Goal: Contribute content: Contribute content

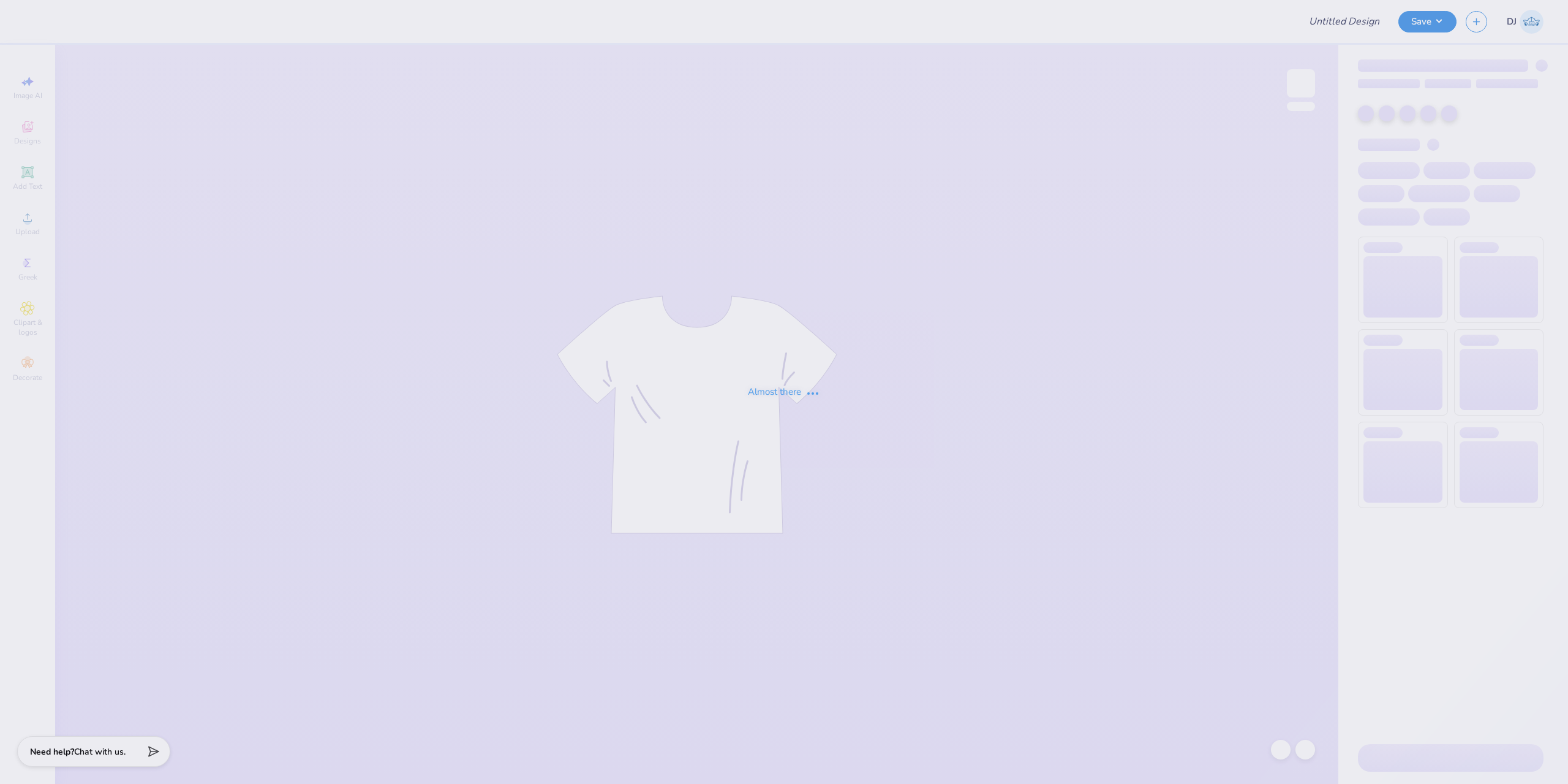
type input "MEDLIFE"
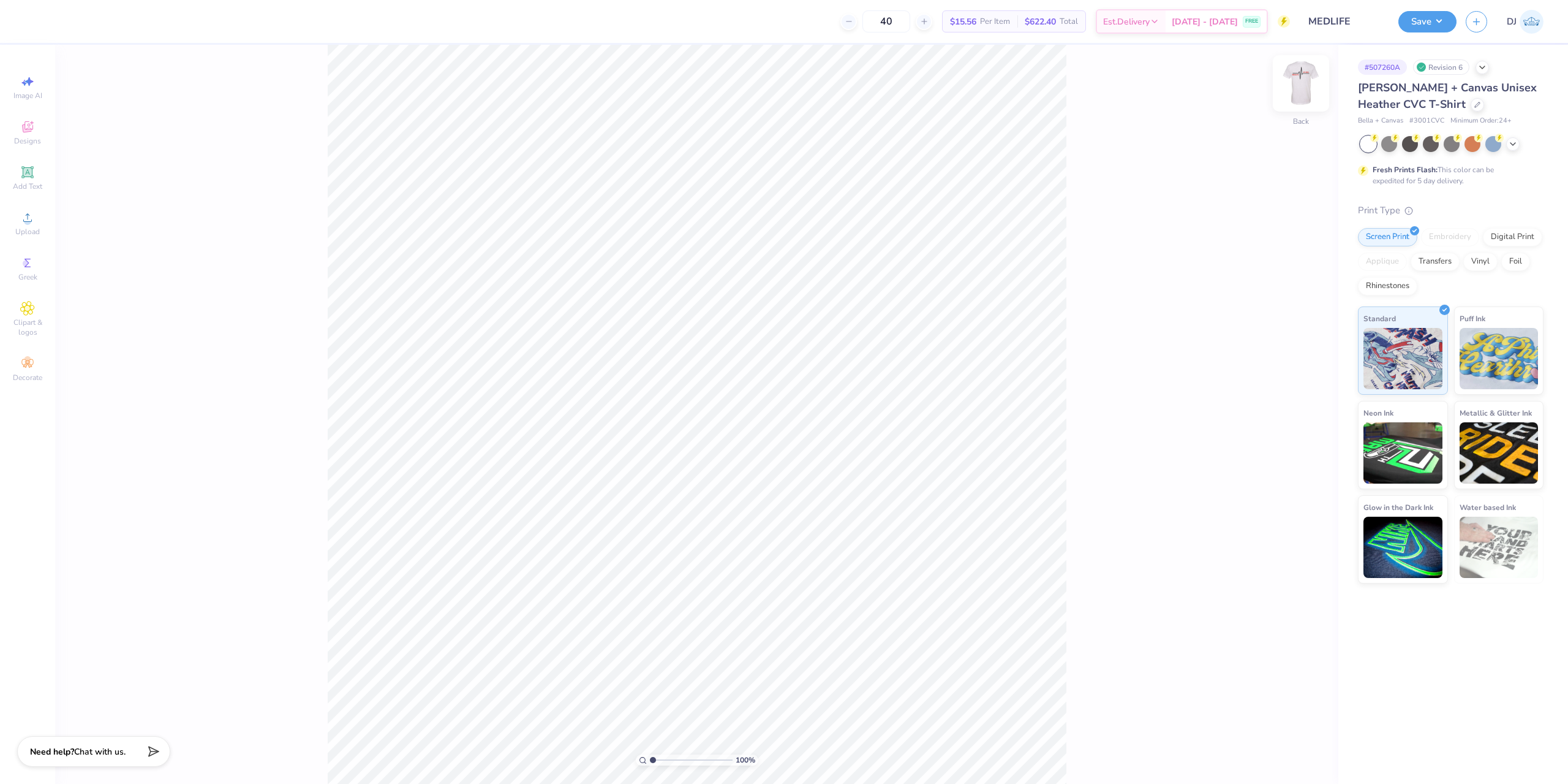
click at [1303, 85] on img at bounding box center [1301, 83] width 49 height 49
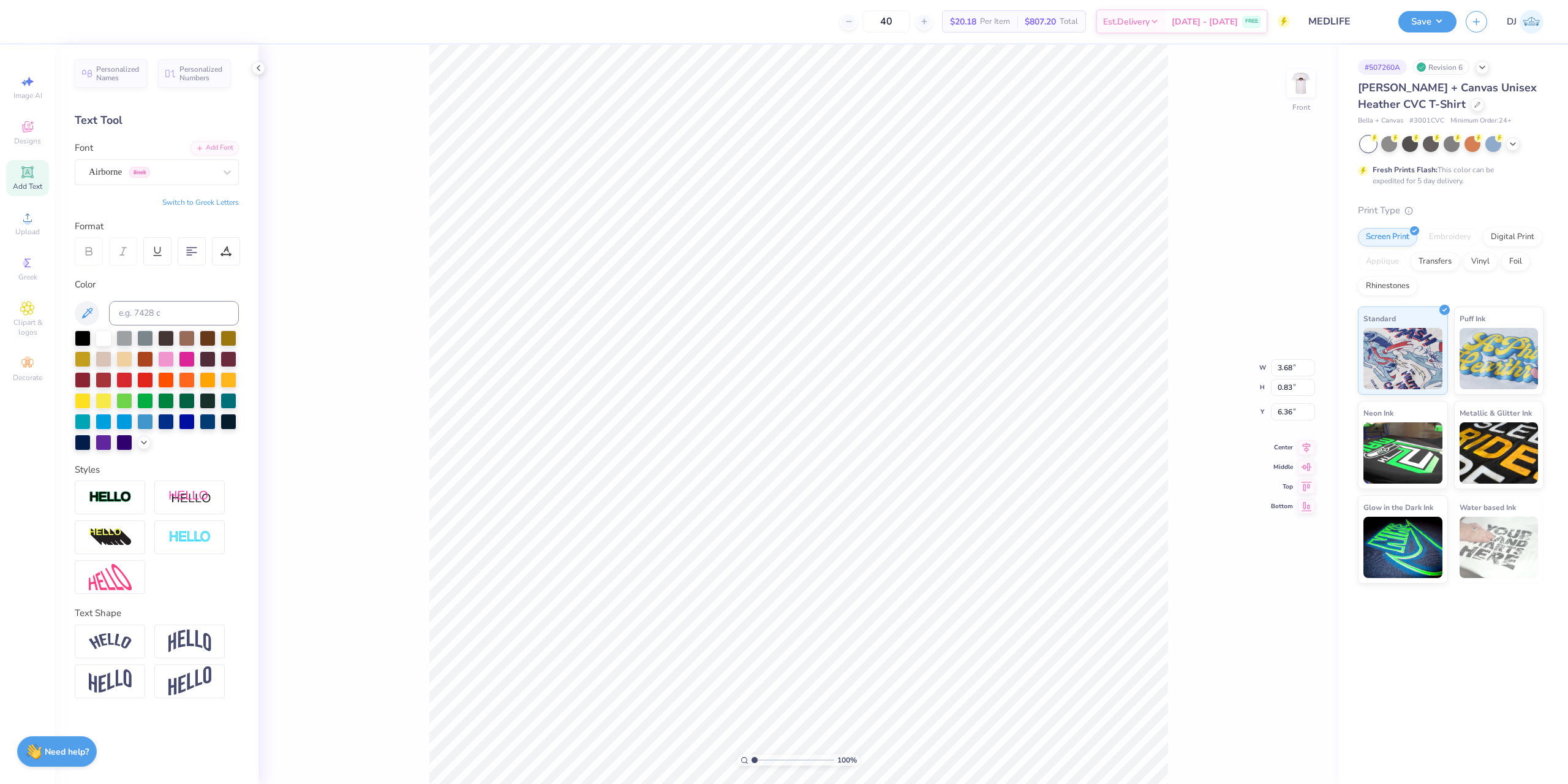
scroll to position [11, 2]
type textarea "at [GEOGRAPHIC_DATA]"
type input "11.64"
type input "8.57"
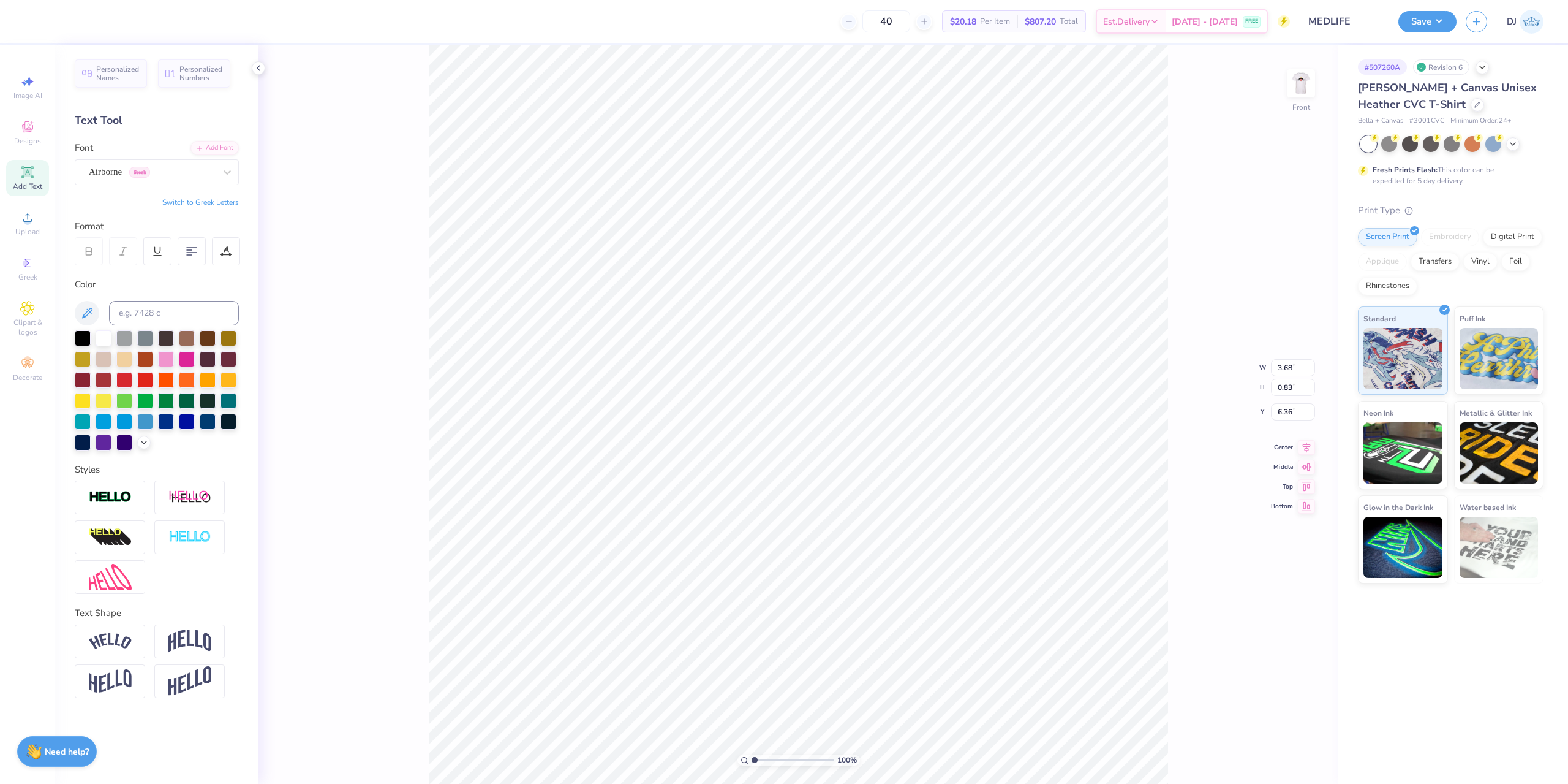
type input "3.20"
type input "7.86"
type input "0.83"
type input "6.36"
type input "11.64"
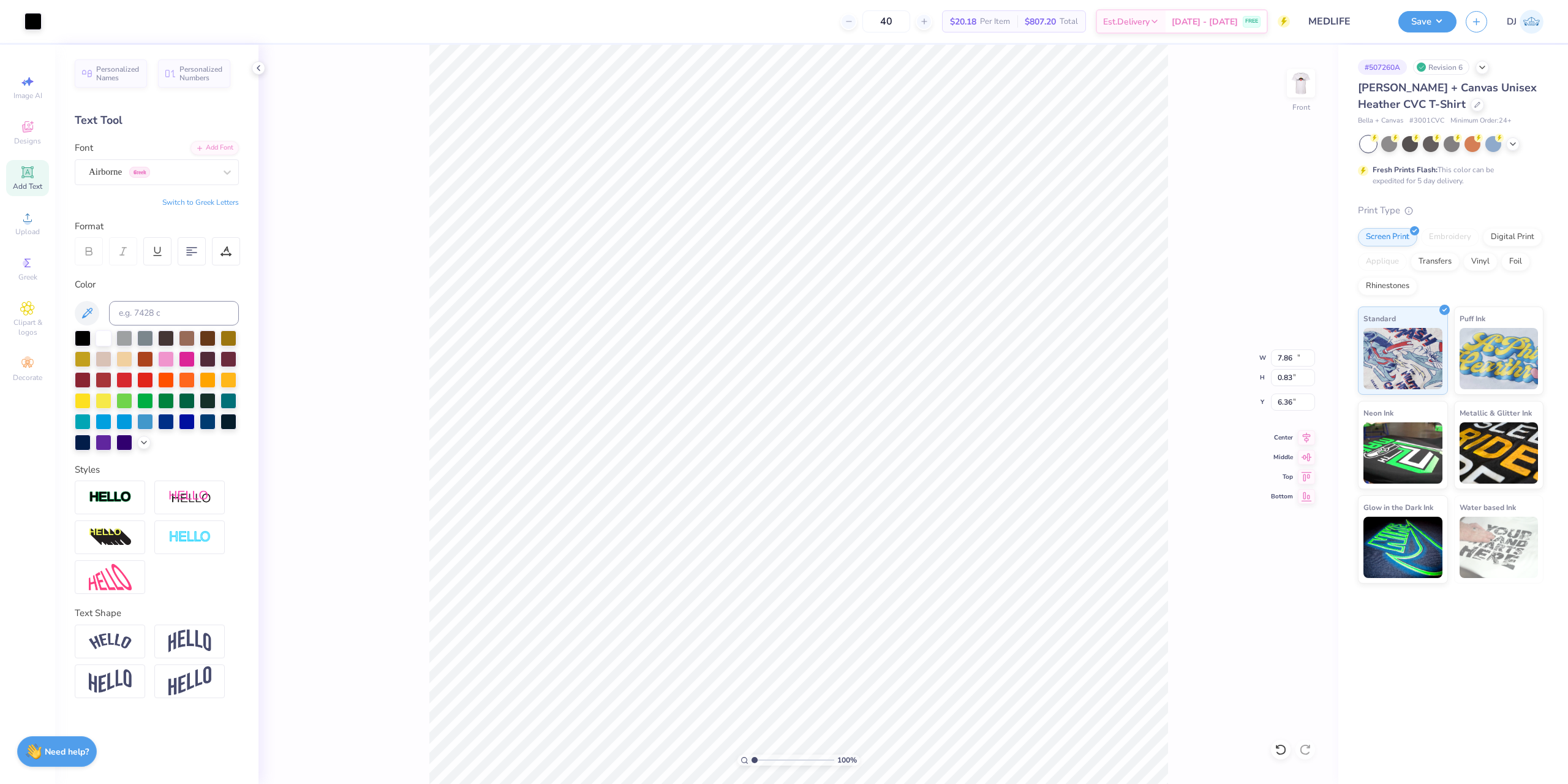
type input "8.57"
type input "3.20"
type input "7.86"
type input "0.83"
type input "6.36"
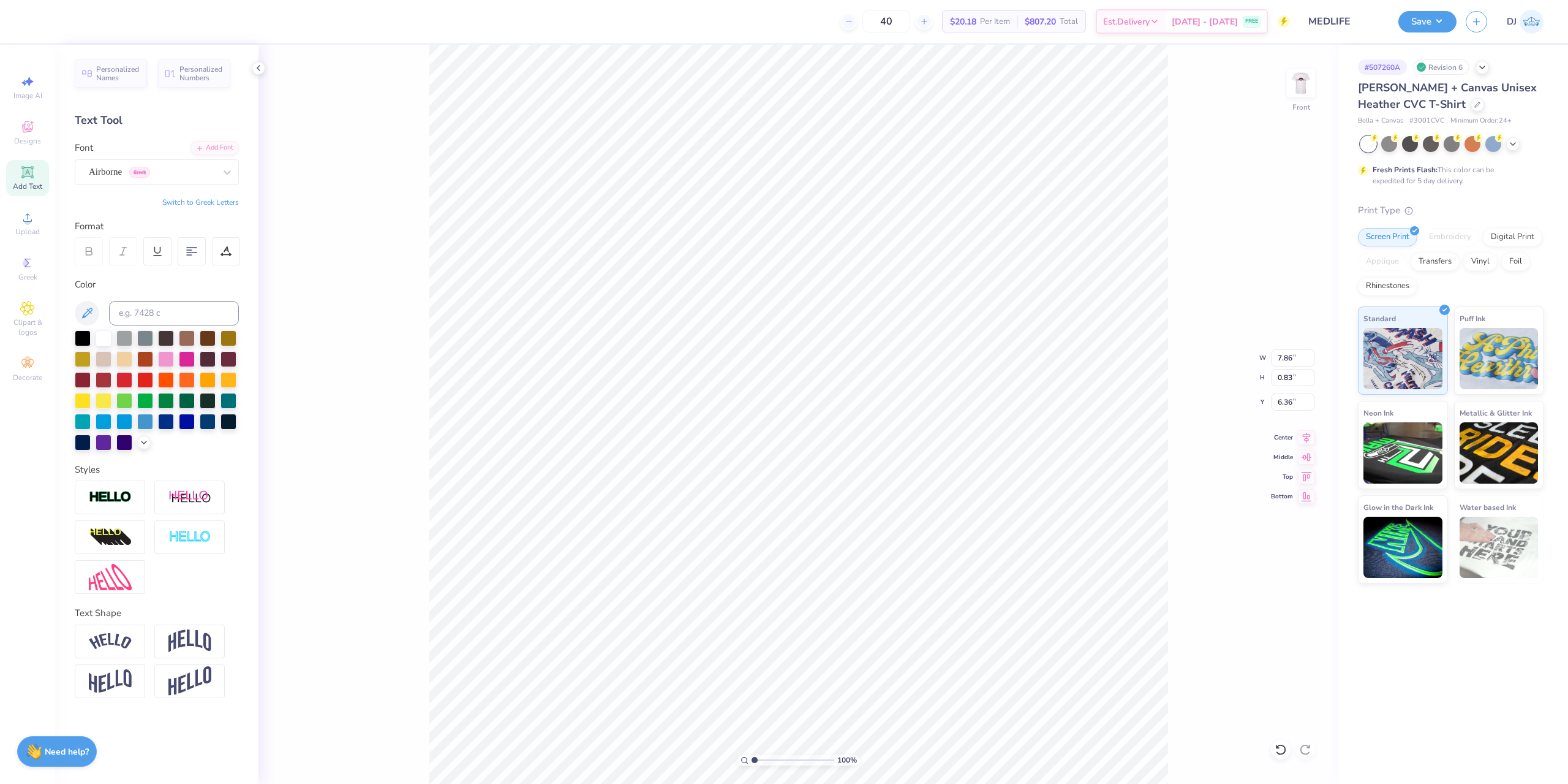
type input "11.64"
type input "8.57"
type input "3.20"
type input "7.86"
type input "0.83"
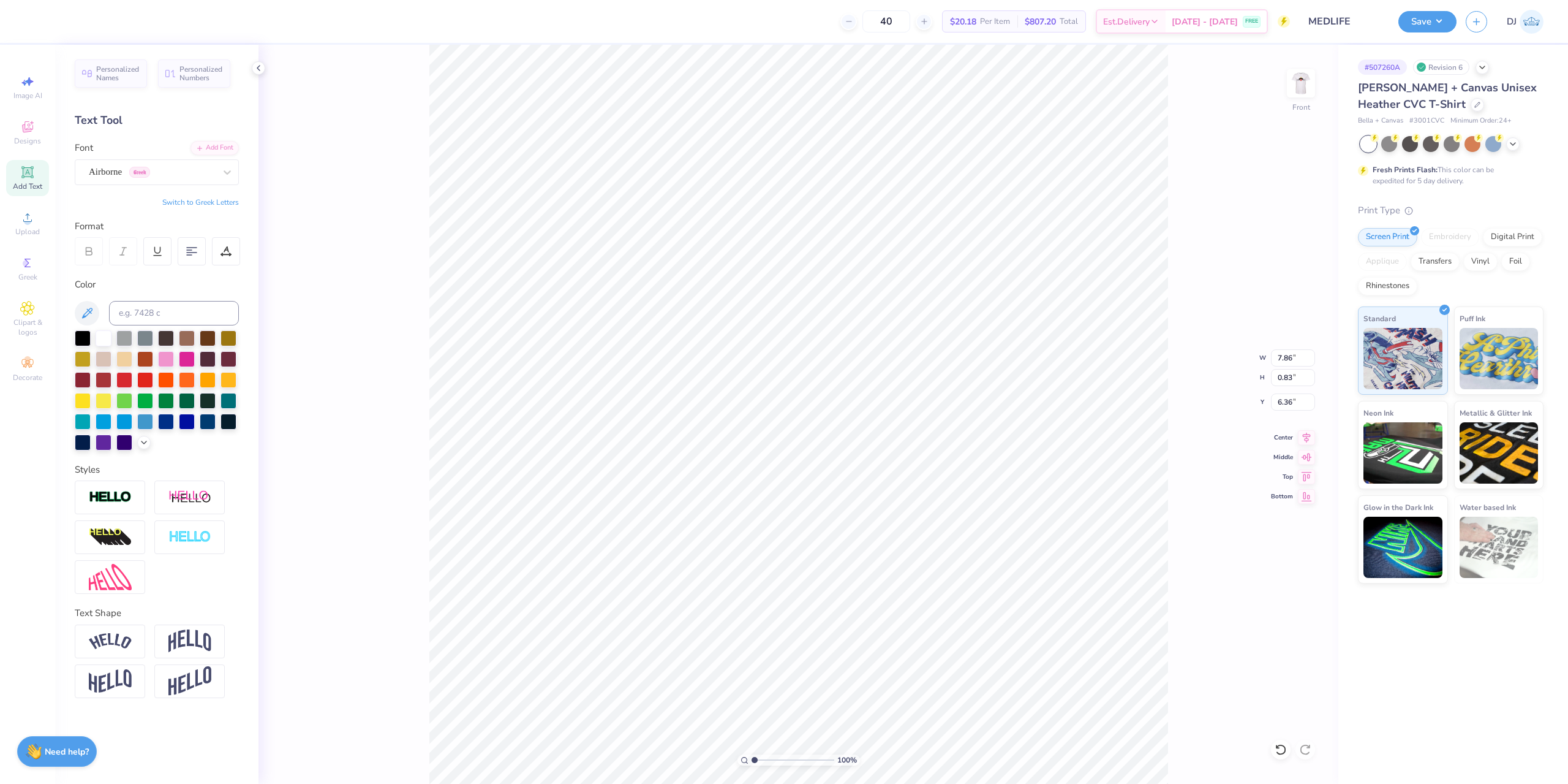
type input "6.25"
type textarea "at [GEOGRAPHIC_DATA]"
click at [196, 254] on icon at bounding box center [192, 252] width 11 height 11
type input "5.00"
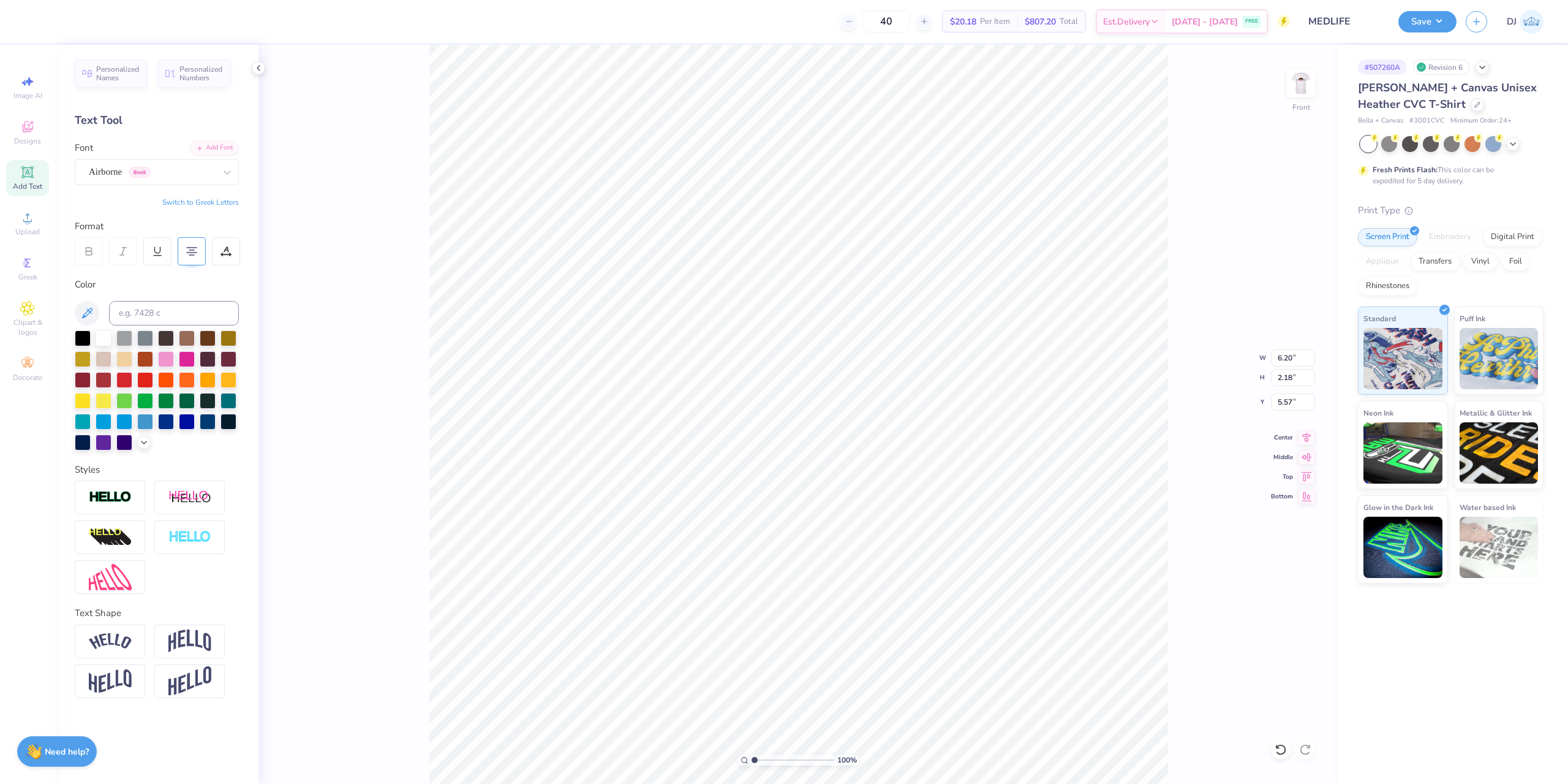
type input "1.76"
type input "6.00"
type input "5.72"
click at [1434, 22] on button "Save" at bounding box center [1427, 20] width 58 height 21
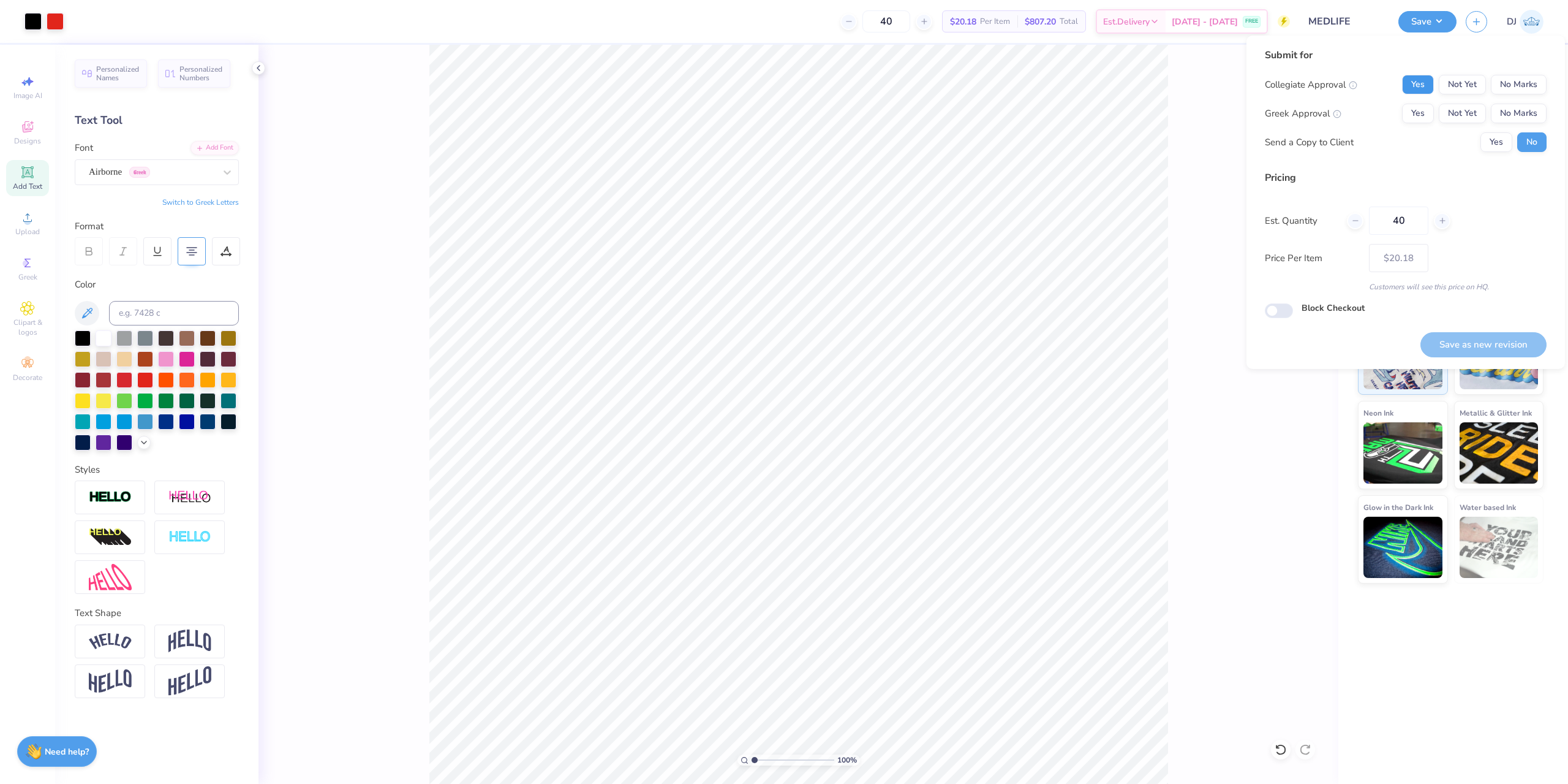
click at [1420, 89] on button "Yes" at bounding box center [1418, 85] width 32 height 20
click at [1525, 121] on button "No Marks" at bounding box center [1519, 113] width 55 height 20
click at [1510, 340] on button "Save as new revision" at bounding box center [1483, 345] width 126 height 25
type input "$20.18"
